Goal: Information Seeking & Learning: Learn about a topic

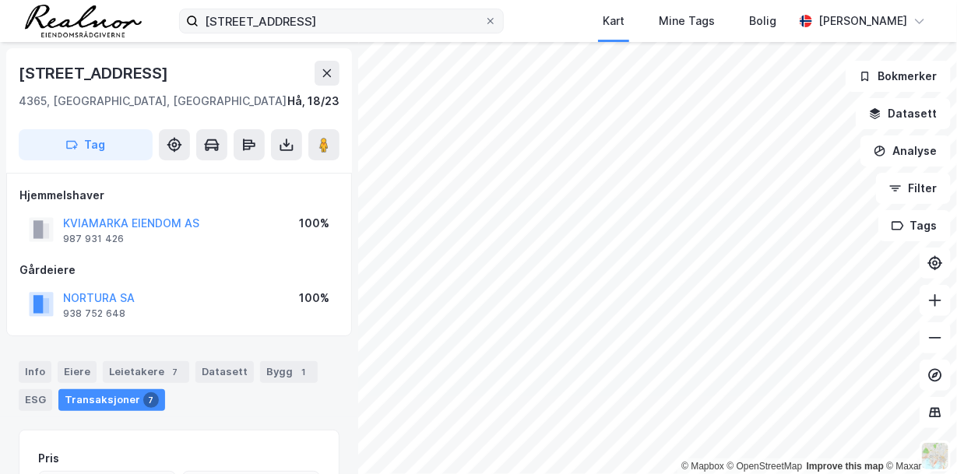
scroll to position [2, 0]
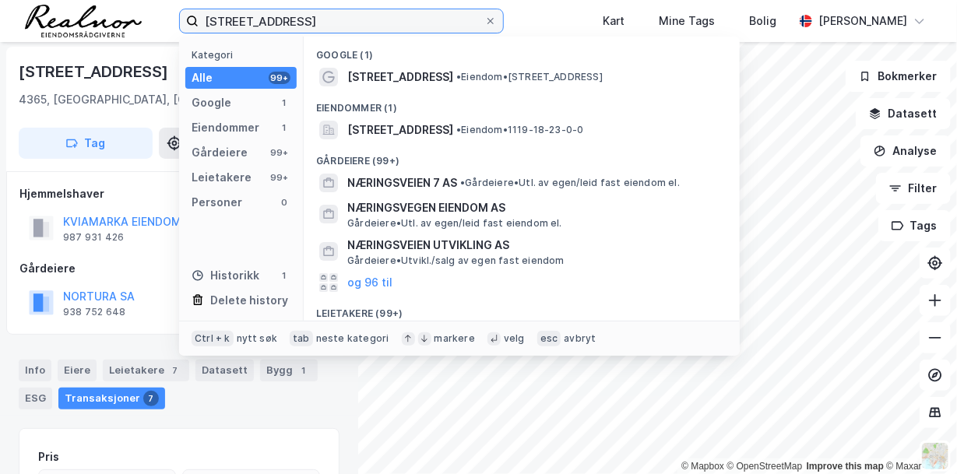
drag, startPoint x: 340, startPoint y: 26, endPoint x: 91, endPoint y: -12, distance: 252.1
click at [91, 0] on html "næringsvegen 27 Kategori Alle 99+ Google 1 Eiendommer 1 Gårdeiere 99+ Leietaker…" at bounding box center [478, 237] width 957 height 474
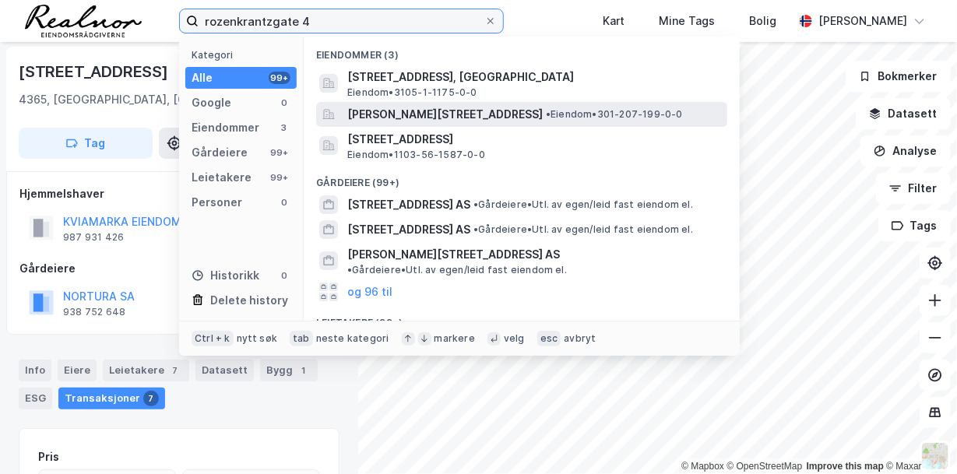
type input "rozenkrantzgate 4"
click at [433, 114] on span "[PERSON_NAME][STREET_ADDRESS]" at bounding box center [444, 114] width 195 height 19
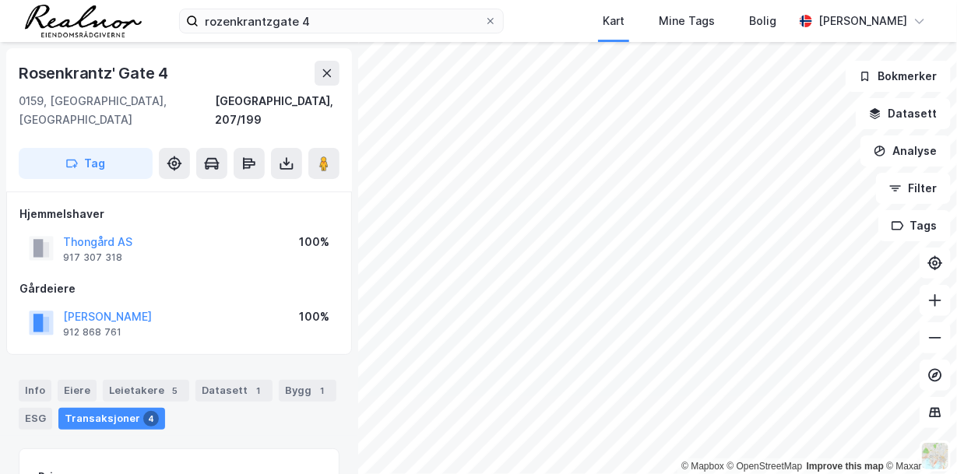
scroll to position [2, 0]
